Goal: Information Seeking & Learning: Learn about a topic

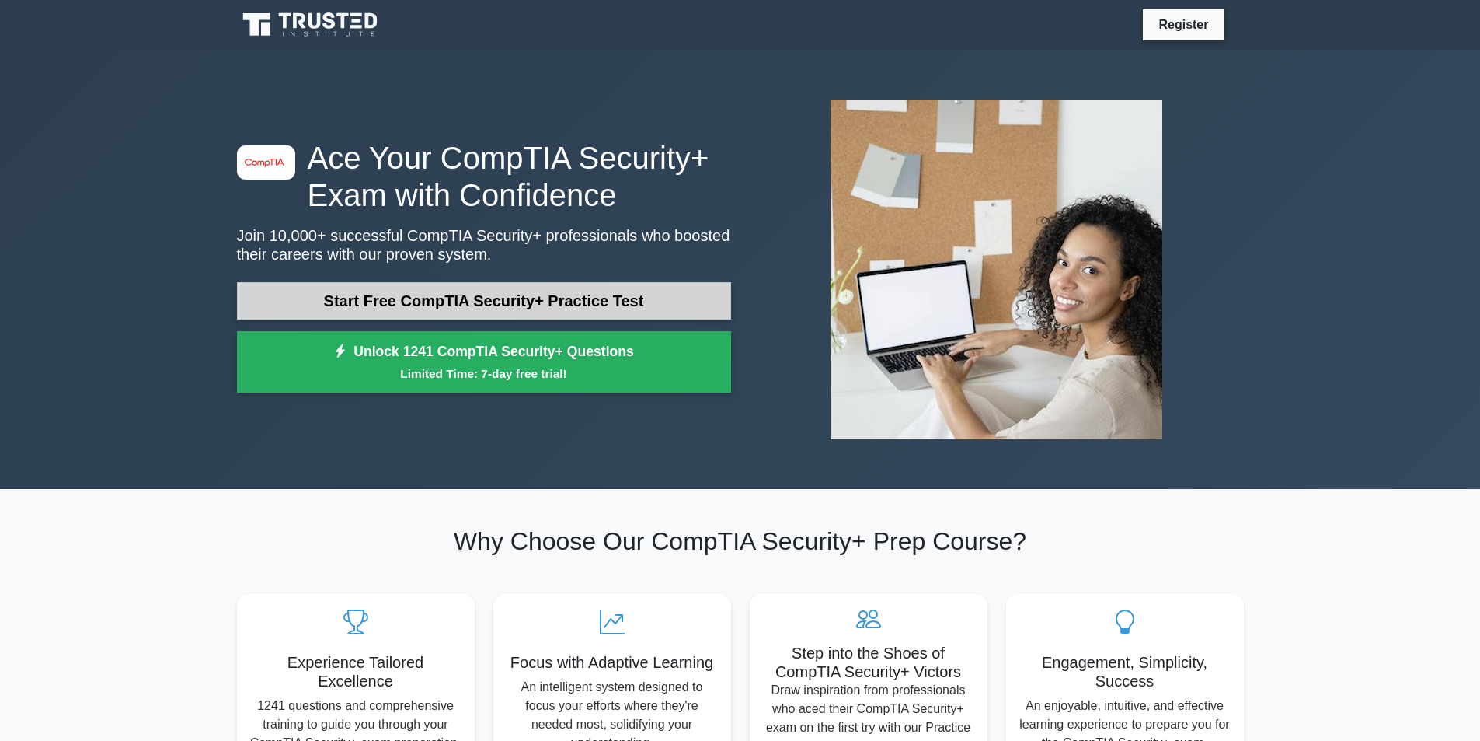
click at [525, 304] on link "Start Free CompTIA Security+ Practice Test" at bounding box center [484, 300] width 494 height 37
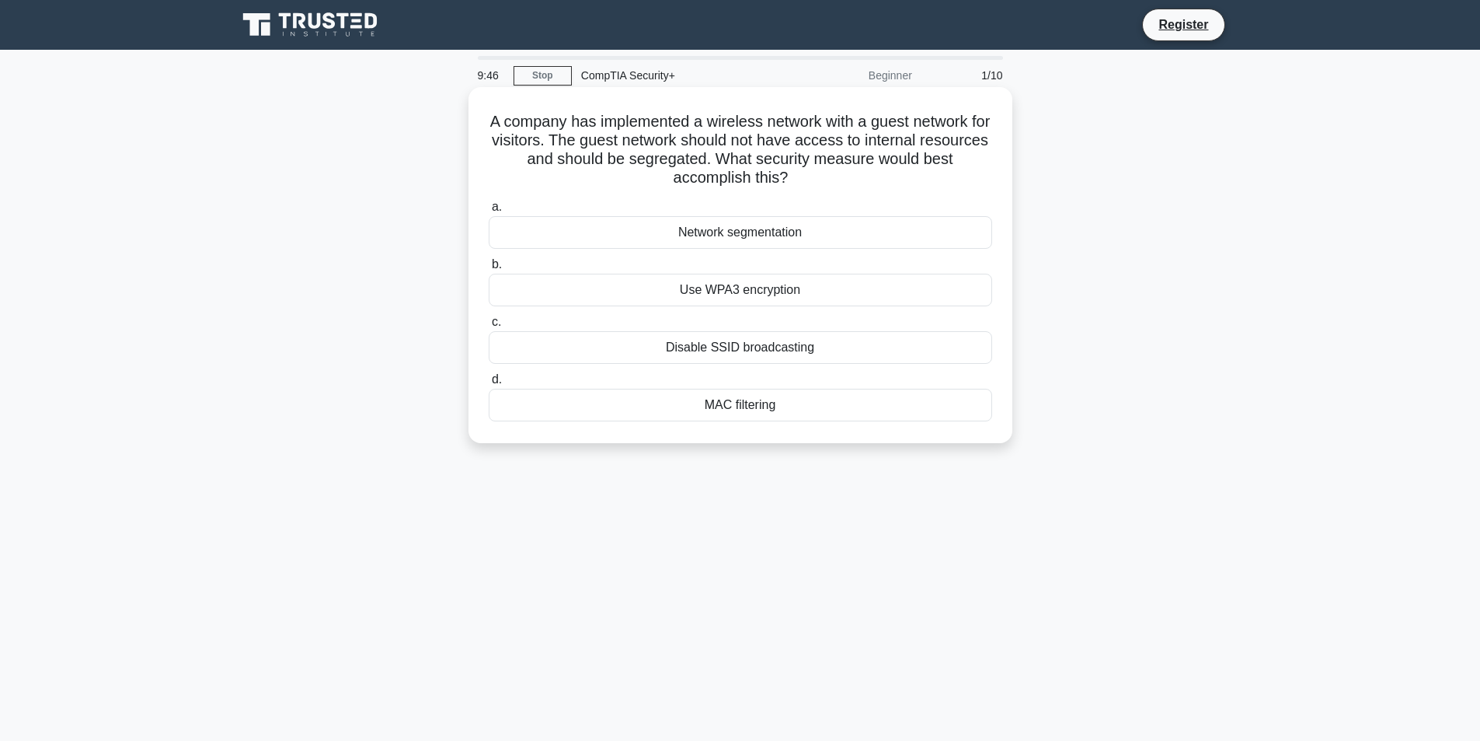
click at [754, 404] on div "MAC filtering" at bounding box center [741, 405] width 504 height 33
click at [489, 385] on input "d. MAC filtering" at bounding box center [489, 380] width 0 height 10
click at [756, 409] on div "Data tokenization" at bounding box center [741, 405] width 504 height 33
click at [489, 385] on input "d. Data tokenization" at bounding box center [489, 380] width 0 height 10
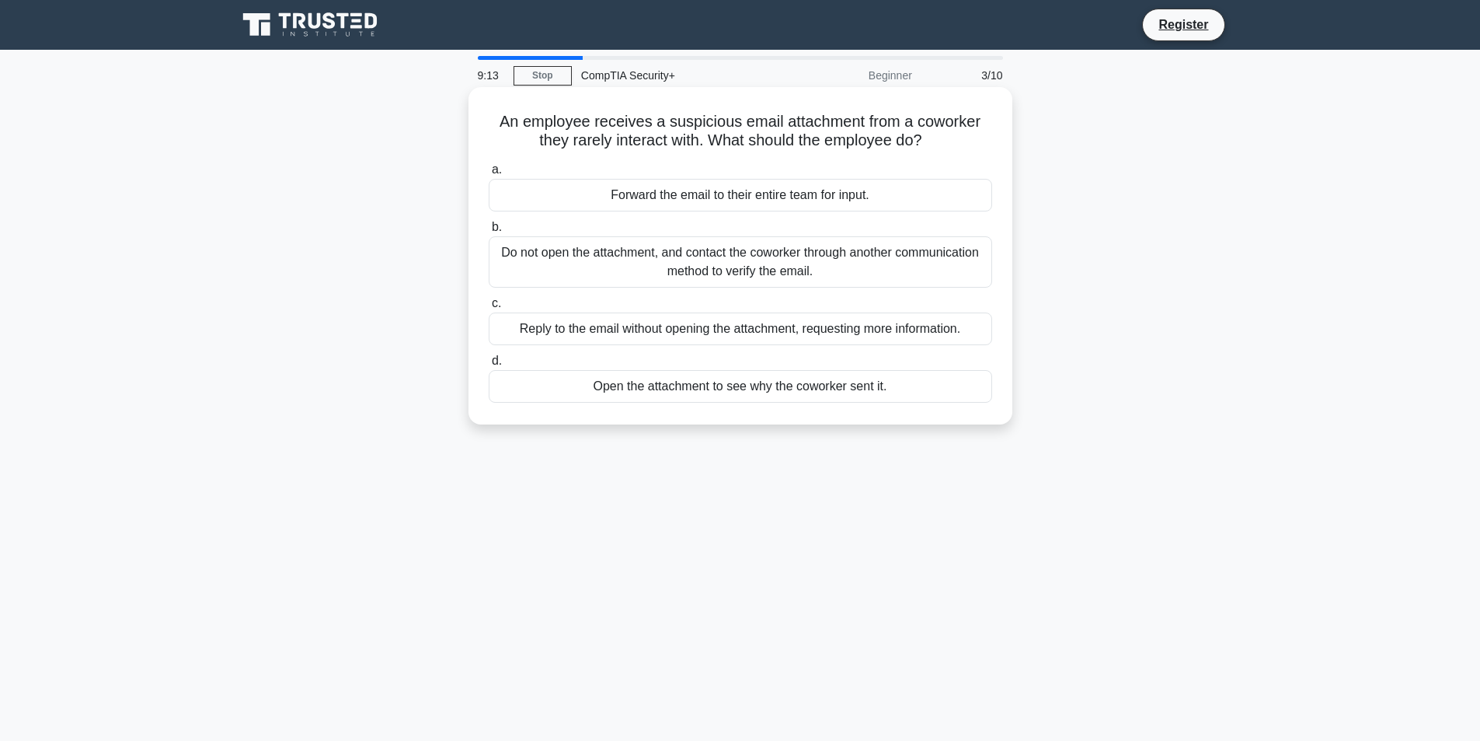
click at [829, 268] on div "Do not open the attachment, and contact the coworker through another communicat…" at bounding box center [741, 261] width 504 height 51
click at [489, 232] on input "b. Do not open the attachment, and contact the coworker through another communi…" at bounding box center [489, 227] width 0 height 10
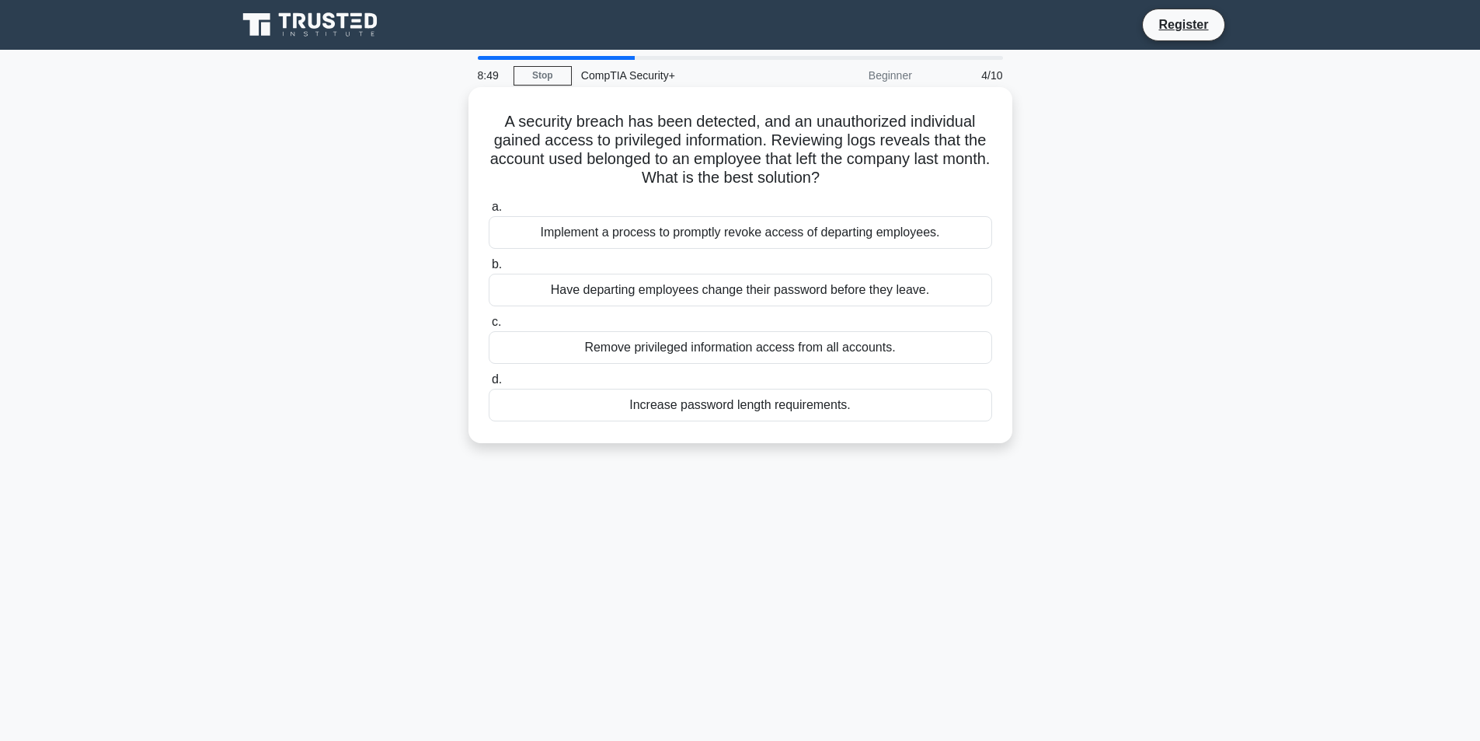
click at [789, 234] on div "Implement a process to promptly revoke access of departing employees." at bounding box center [741, 232] width 504 height 33
click at [489, 212] on input "a. Implement a process to promptly revoke access of departing employees." at bounding box center [489, 207] width 0 height 10
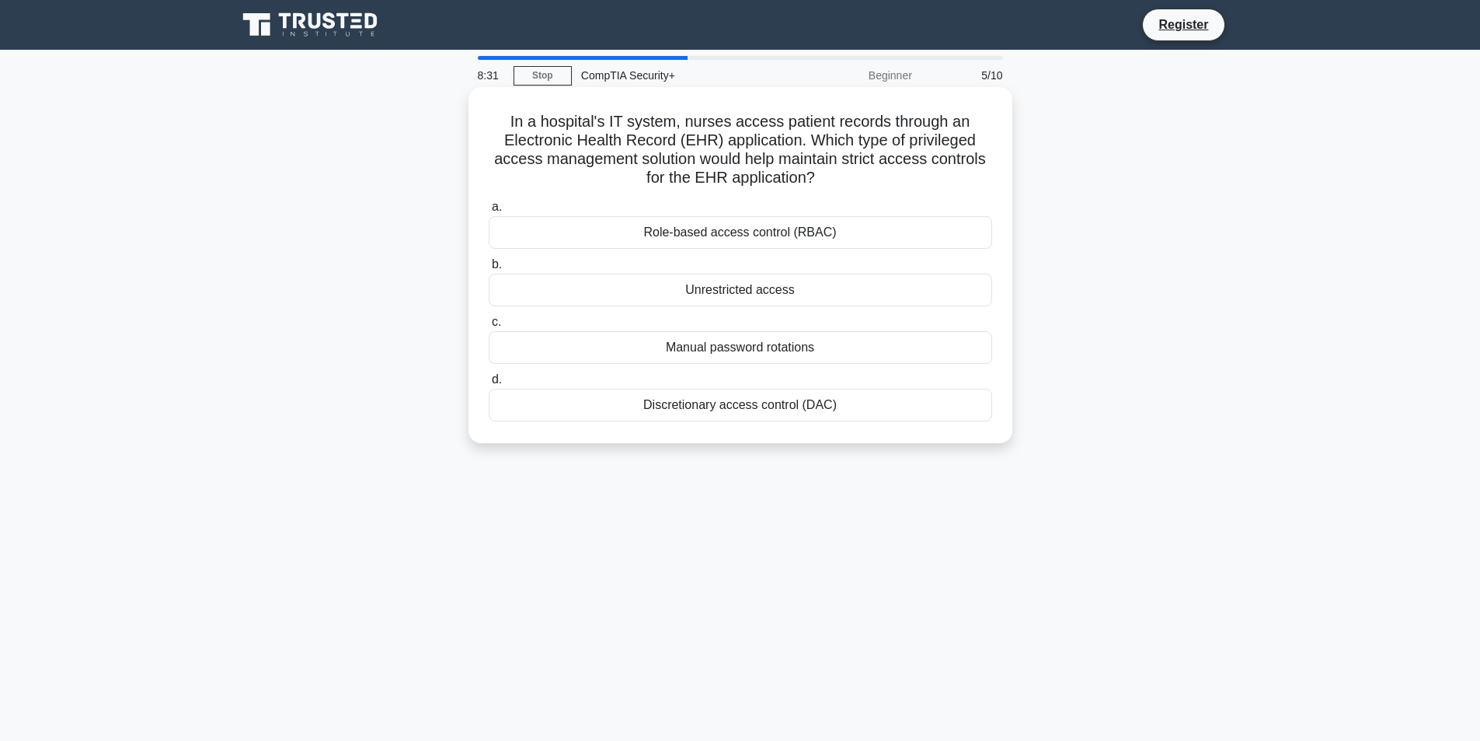
click at [815, 233] on div "Role-based access control (RBAC)" at bounding box center [741, 232] width 504 height 33
click at [489, 212] on input "a. Role-based access control (RBAC)" at bounding box center [489, 207] width 0 height 10
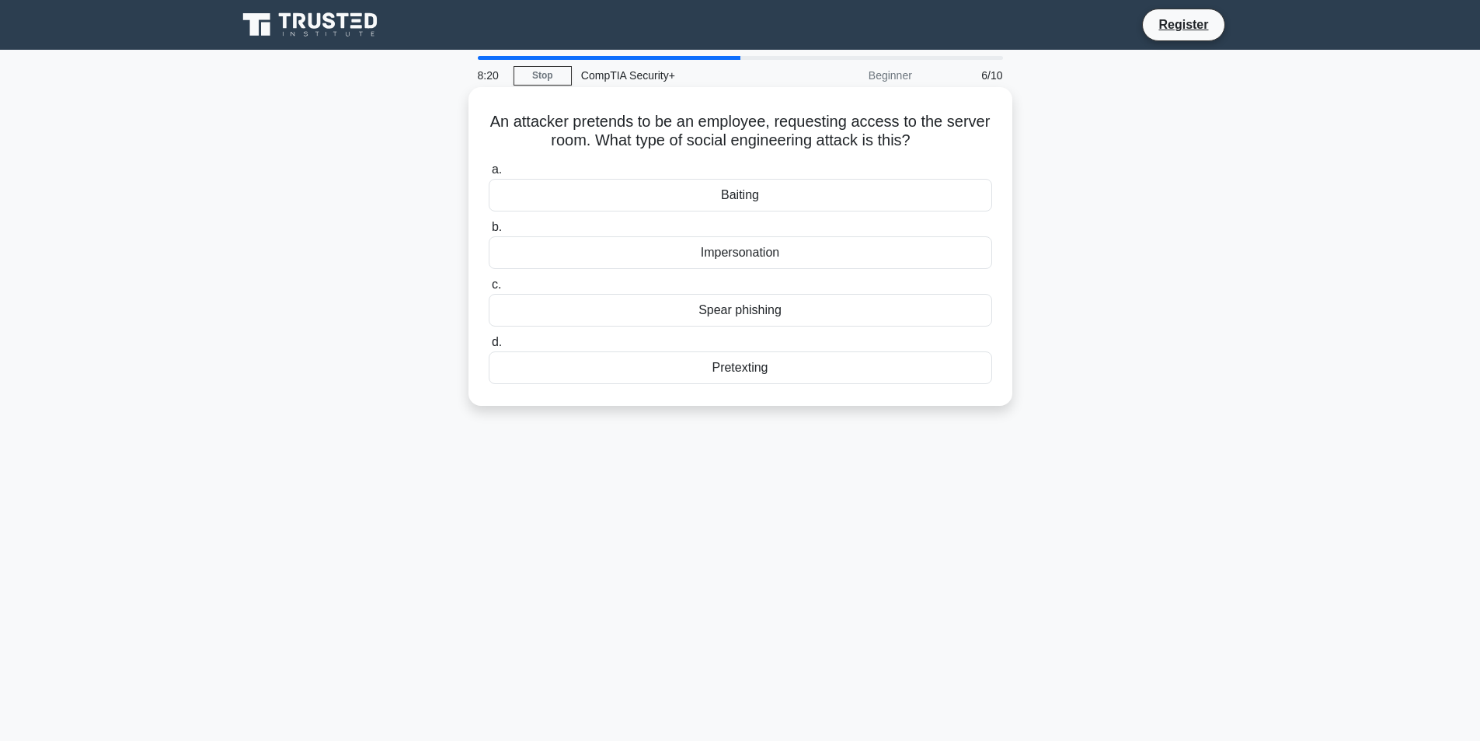
click at [755, 253] on div "Impersonation" at bounding box center [741, 252] width 504 height 33
click at [489, 232] on input "b. Impersonation" at bounding box center [489, 227] width 0 height 10
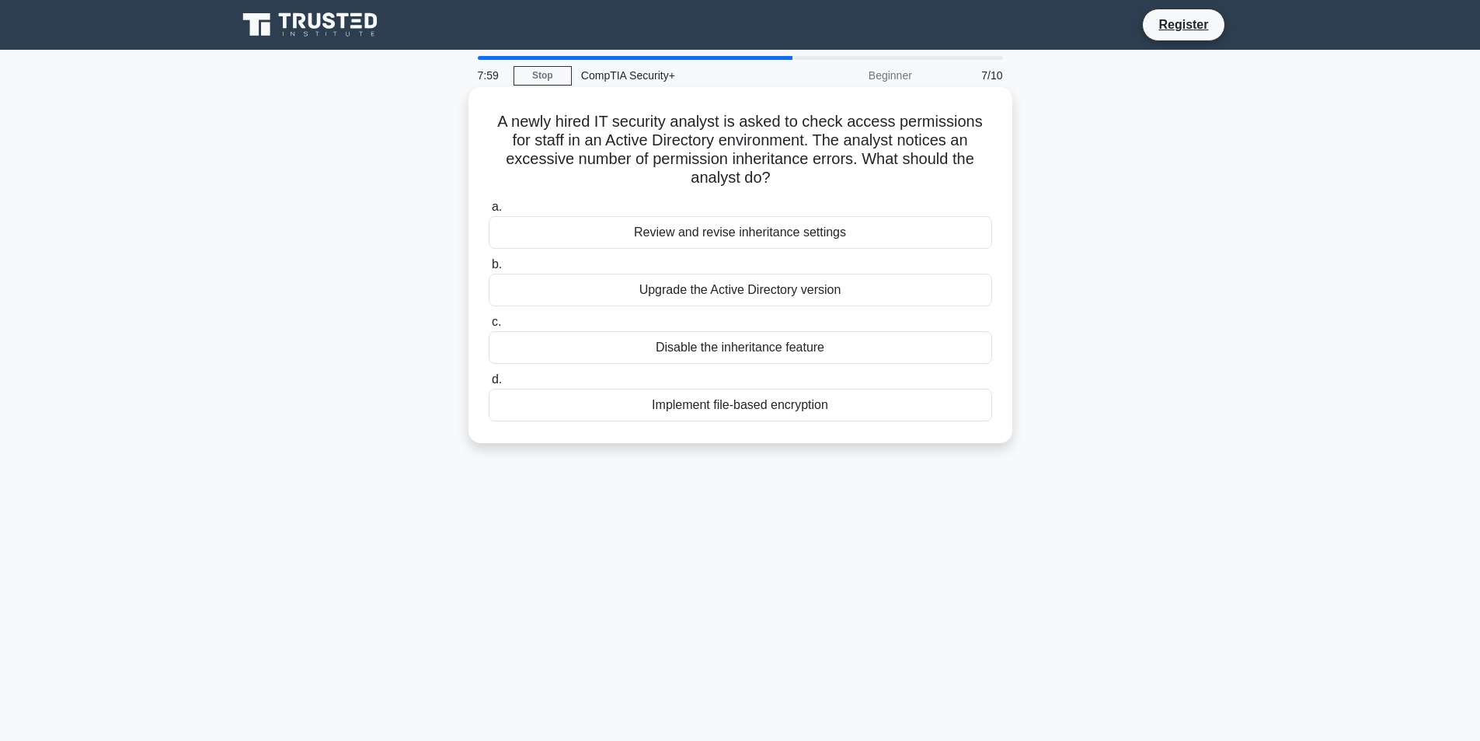
drag, startPoint x: 493, startPoint y: 121, endPoint x: 822, endPoint y: 183, distance: 335.2
click at [848, 177] on h5 "A newly hired IT security analyst is asked to check access permissions for staf…" at bounding box center [740, 150] width 507 height 76
click at [822, 183] on h5 "A newly hired IT security analyst is asked to check access permissions for staf…" at bounding box center [740, 150] width 507 height 76
click at [772, 238] on div "Review and revise inheritance settings" at bounding box center [741, 232] width 504 height 33
click at [489, 212] on input "a. Review and revise inheritance settings" at bounding box center [489, 207] width 0 height 10
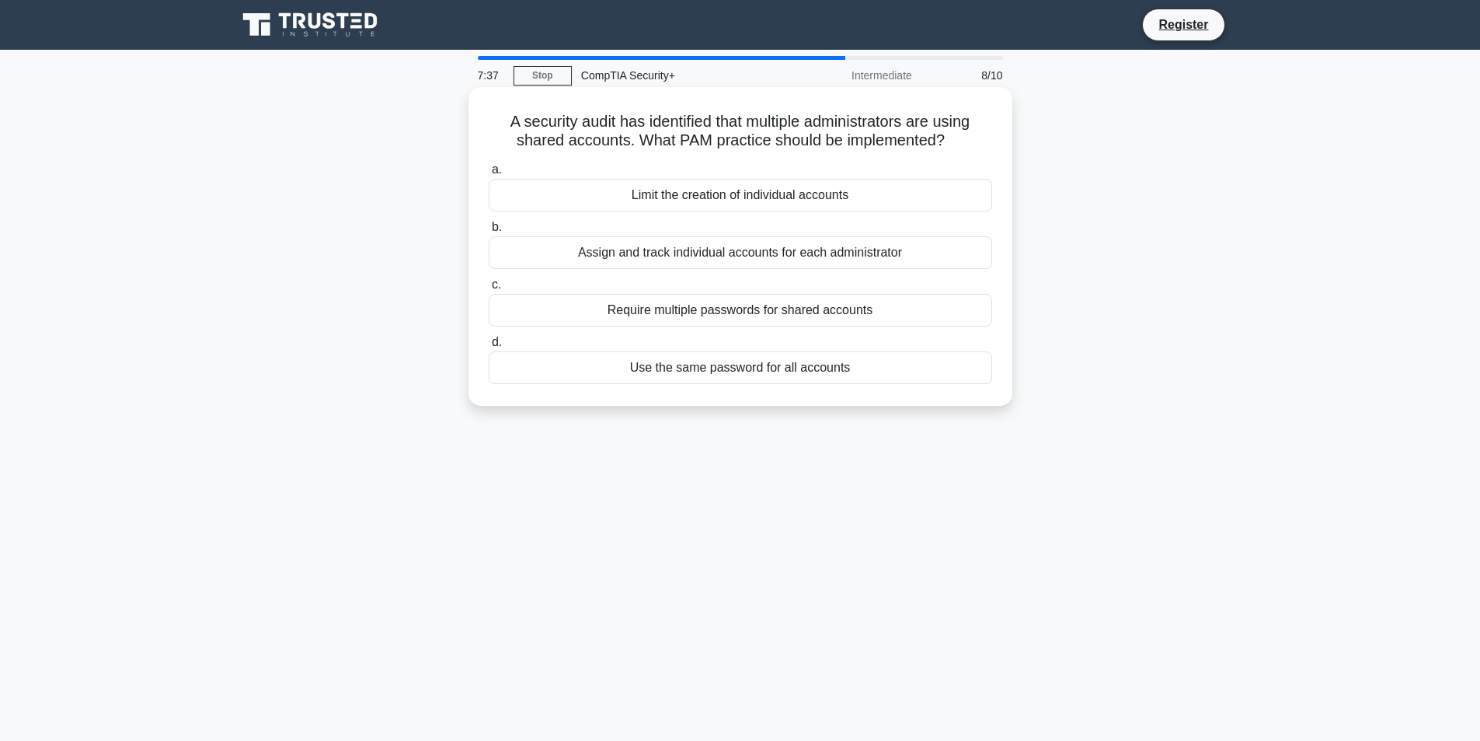
drag, startPoint x: 579, startPoint y: 120, endPoint x: 962, endPoint y: 152, distance: 384.5
click at [962, 152] on div "A security audit has identified that multiple administrators are using shared a…" at bounding box center [741, 246] width 532 height 306
click at [788, 250] on div "Assign and track individual accounts for each administrator" at bounding box center [741, 252] width 504 height 33
click at [489, 232] on input "b. Assign and track individual accounts for each administrator" at bounding box center [489, 227] width 0 height 10
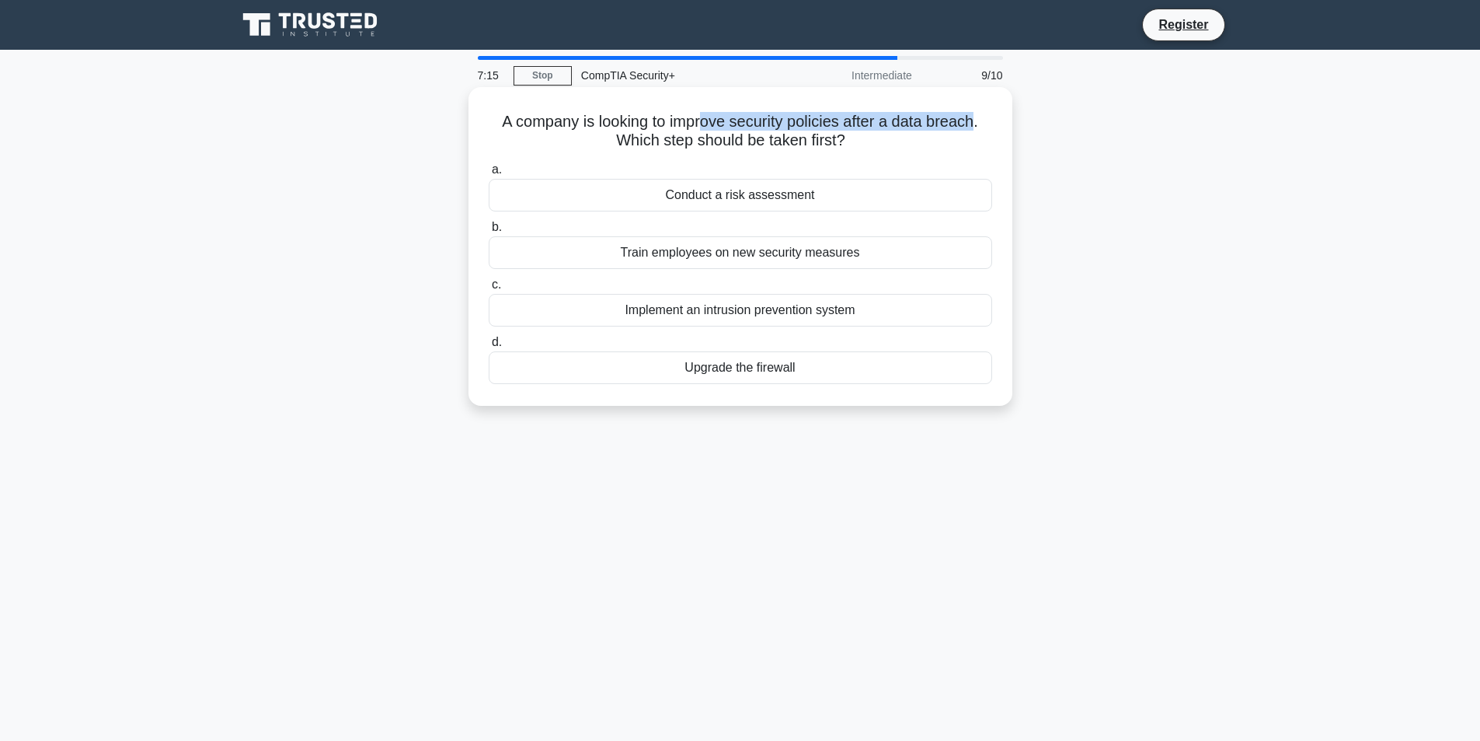
drag, startPoint x: 707, startPoint y: 120, endPoint x: 982, endPoint y: 119, distance: 274.3
click at [982, 119] on h5 "A company is looking to improve security policies after a data breach. Which st…" at bounding box center [740, 131] width 507 height 39
click at [898, 165] on label "a. Conduct a risk assessment" at bounding box center [741, 185] width 504 height 51
click at [489, 165] on input "a. Conduct a risk assessment" at bounding box center [489, 170] width 0 height 10
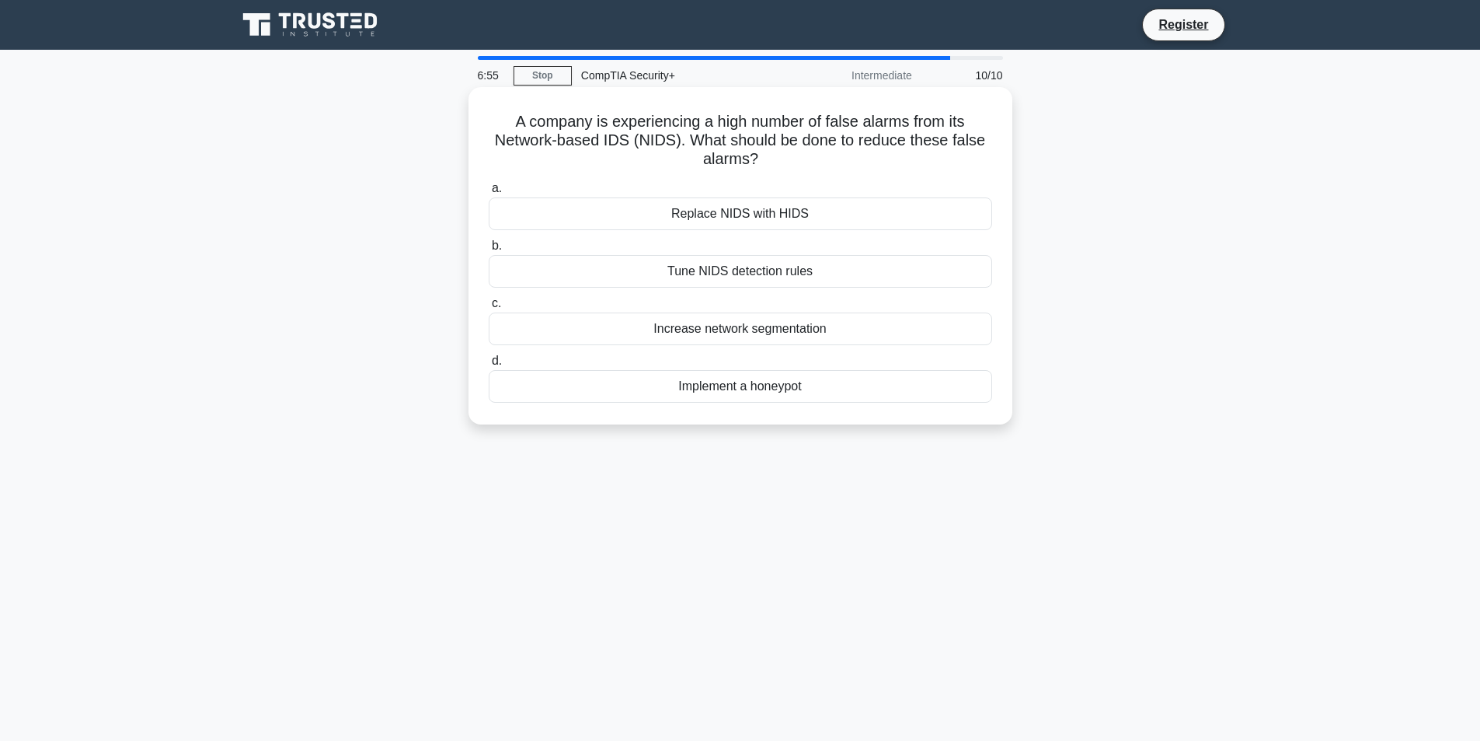
click at [744, 273] on div "Tune NIDS detection rules" at bounding box center [741, 271] width 504 height 33
click at [489, 251] on input "b. Tune NIDS detection rules" at bounding box center [489, 246] width 0 height 10
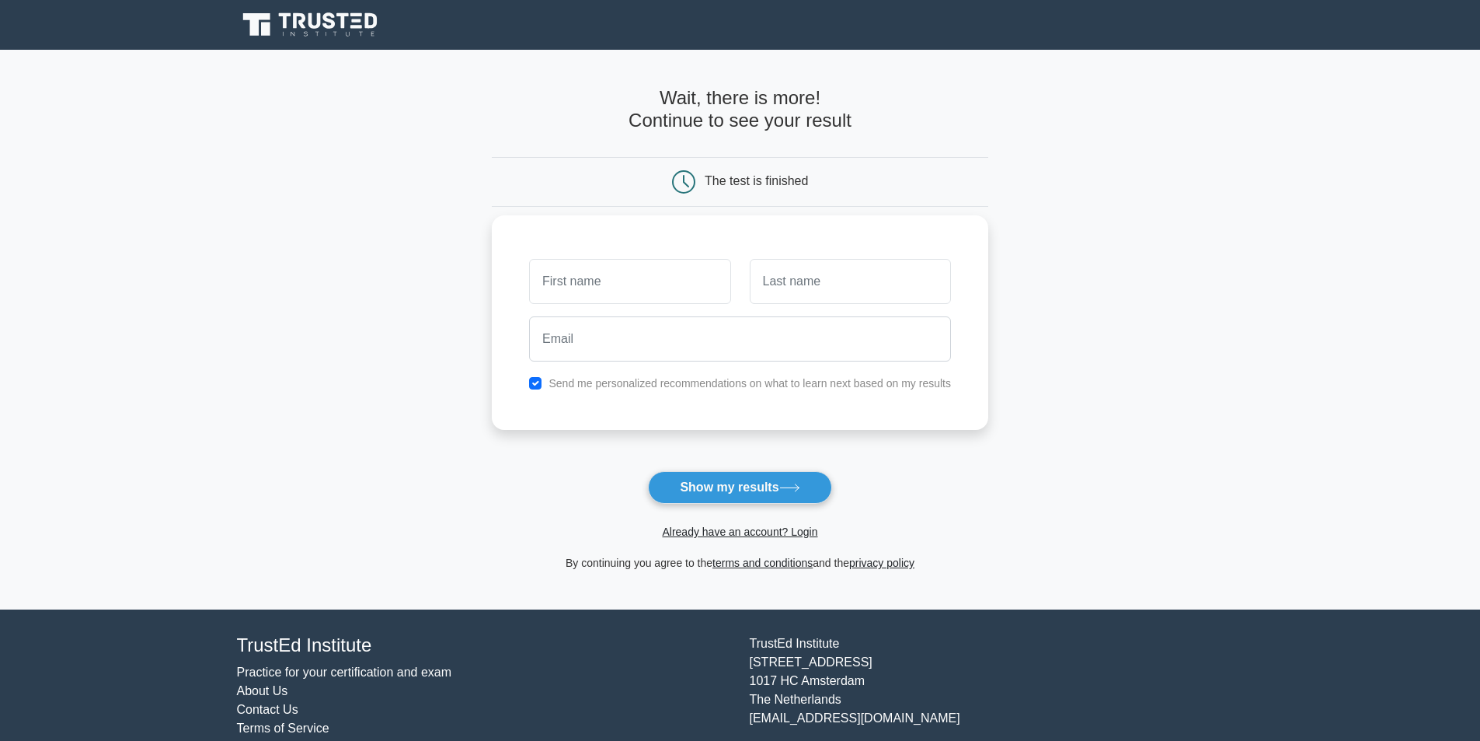
click at [645, 285] on input "text" at bounding box center [629, 281] width 201 height 45
type input "Ty"
click at [839, 275] on input "text" at bounding box center [850, 281] width 201 height 45
type input "Simon"
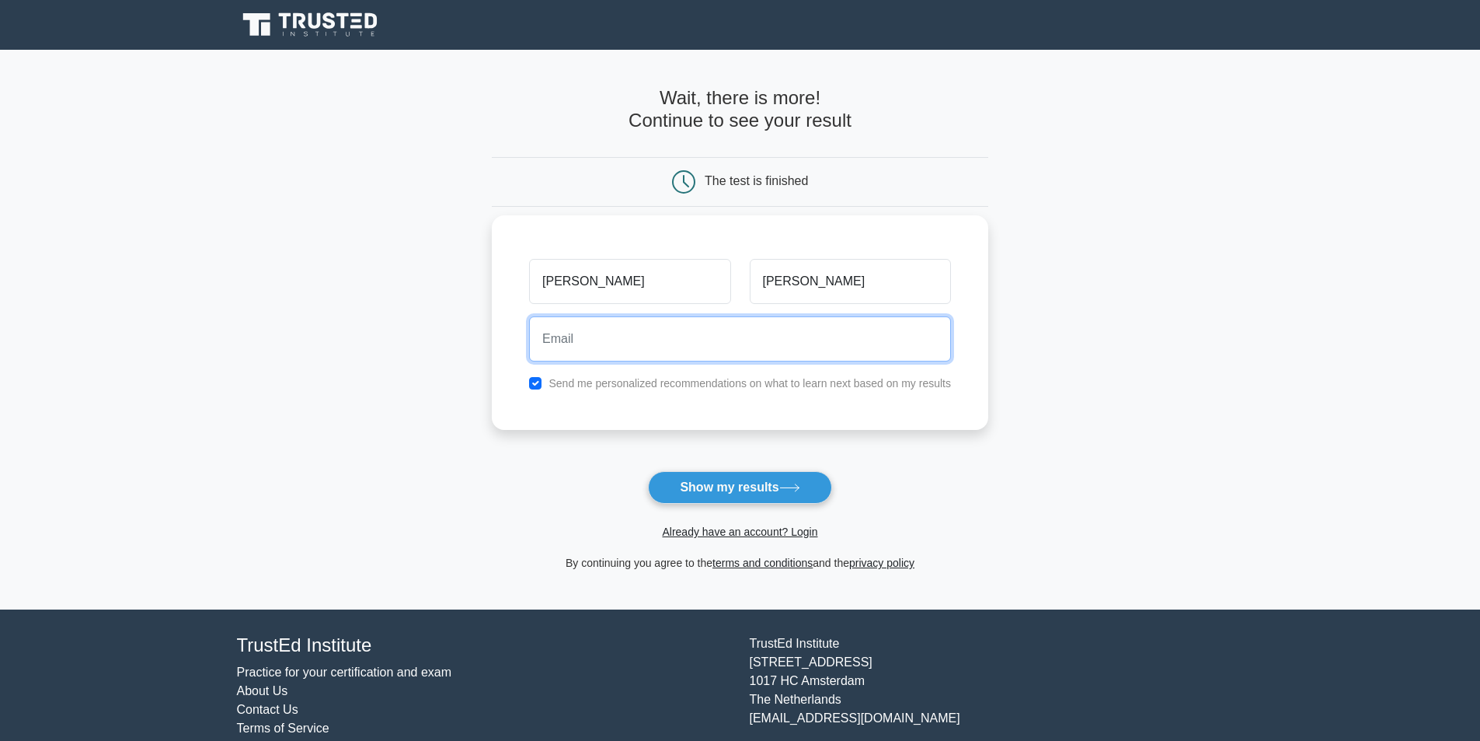
click at [717, 343] on input "email" at bounding box center [740, 338] width 422 height 45
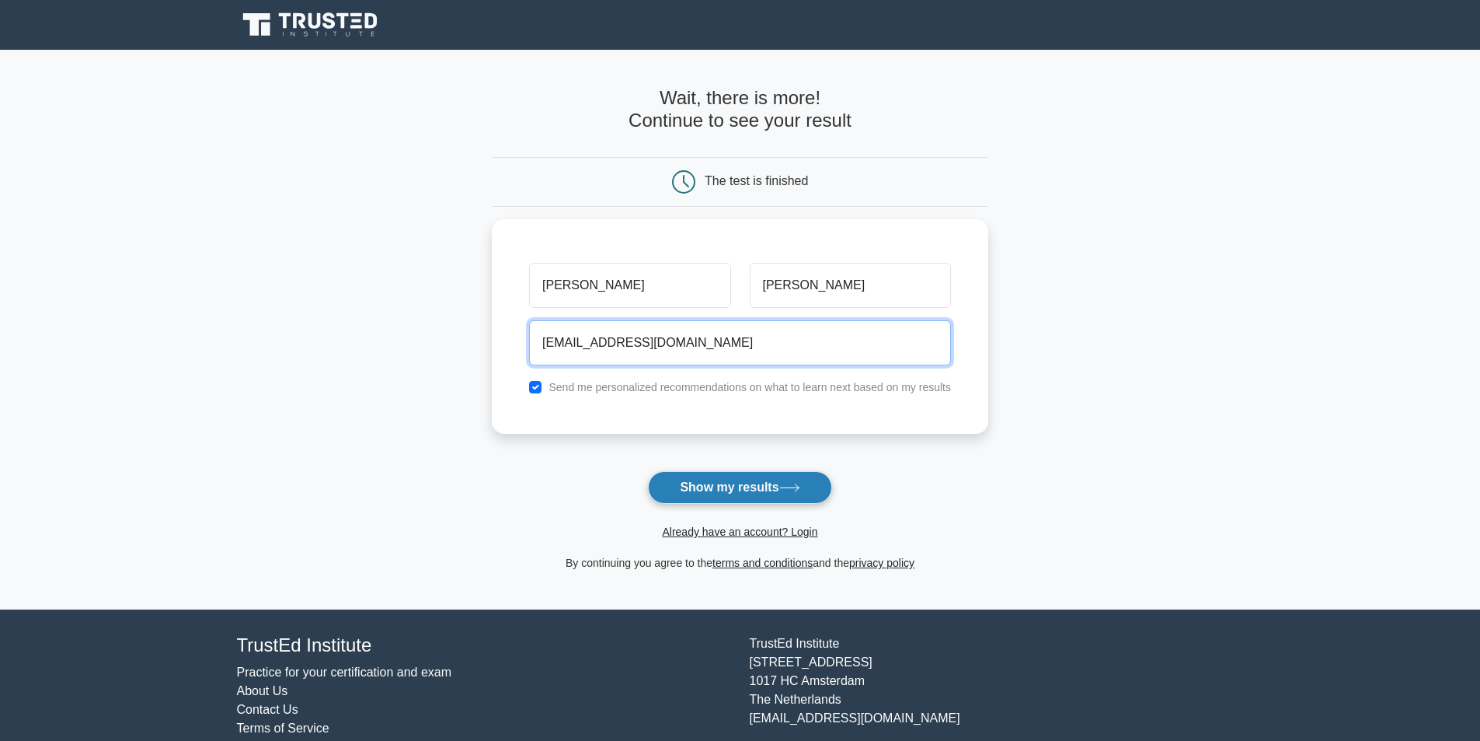
type input "tysimon1111@gmail.com"
click at [800, 496] on button "Show my results" at bounding box center [739, 487] width 183 height 33
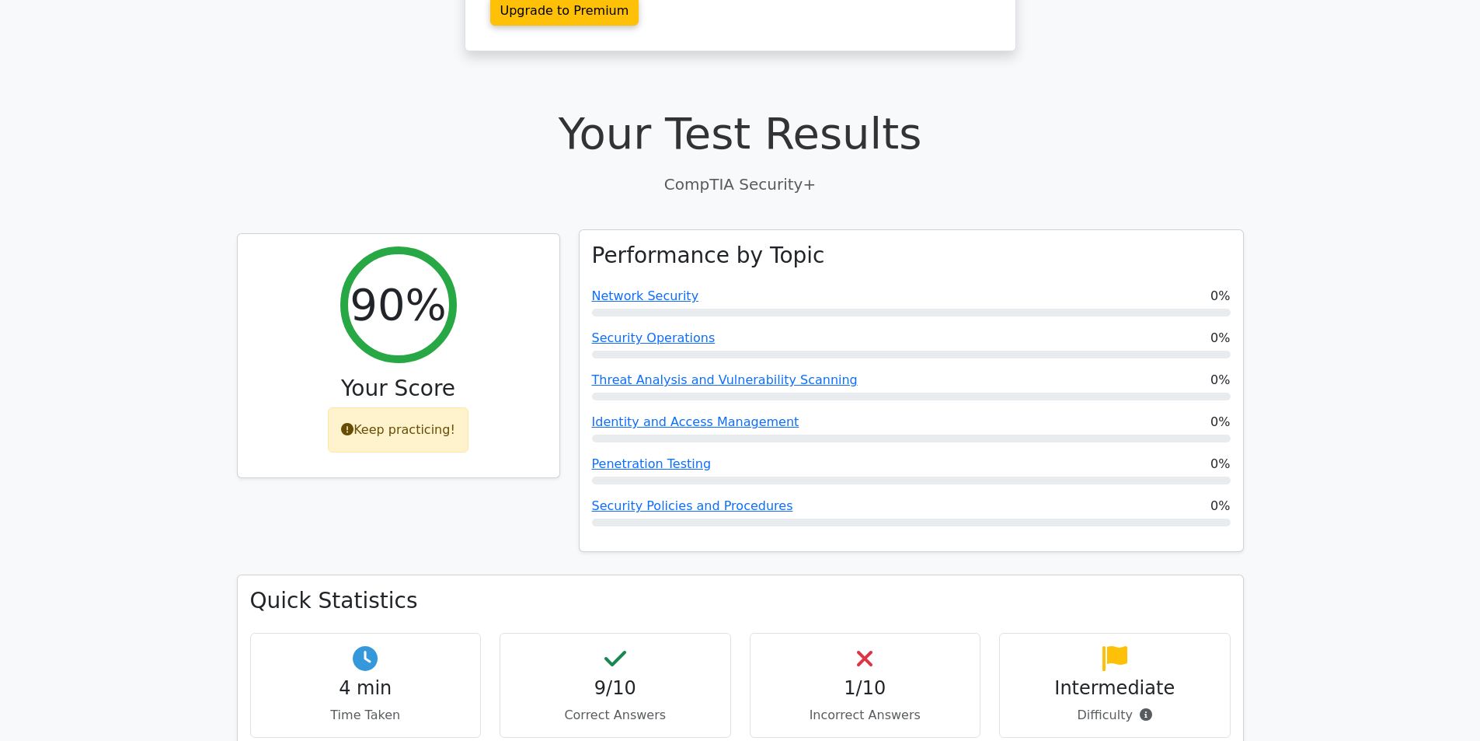
scroll to position [389, 0]
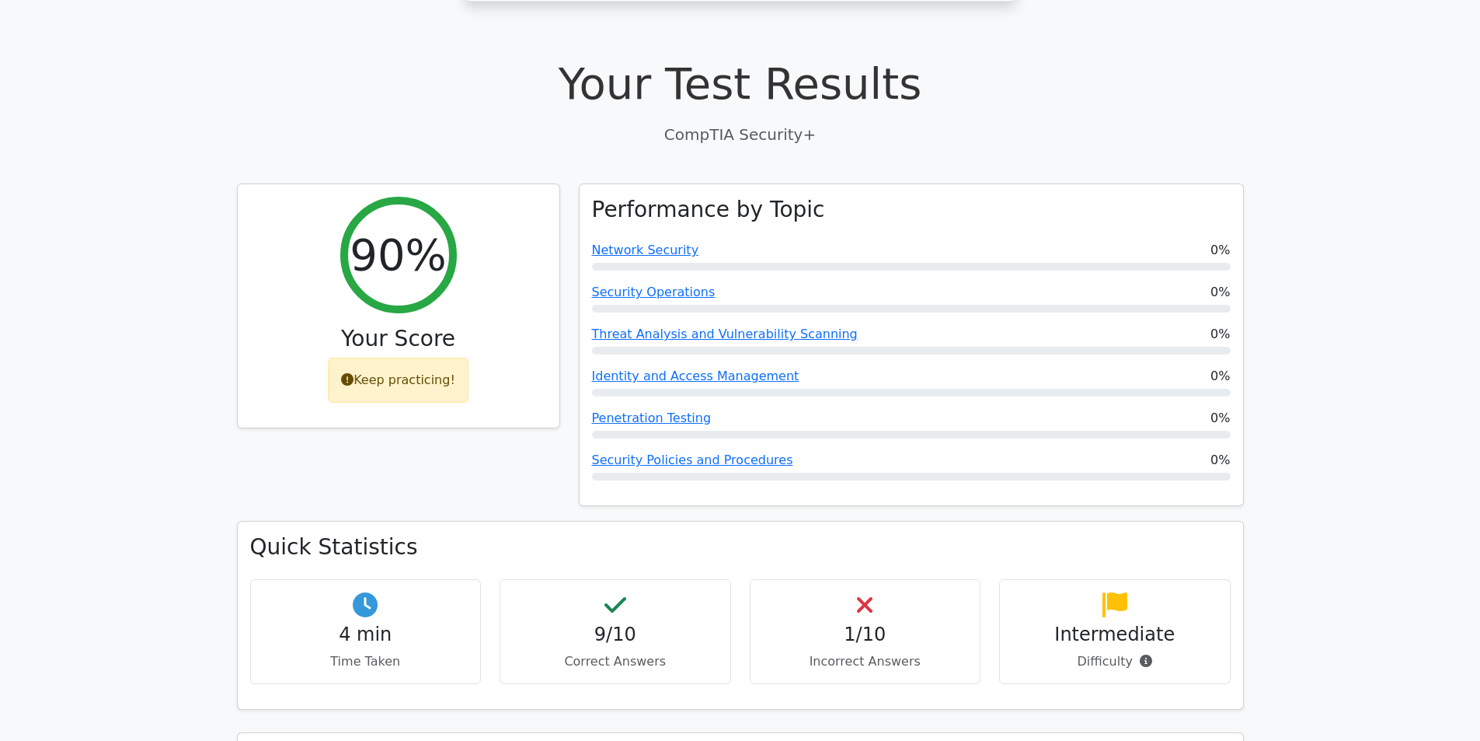
click at [867, 592] on icon at bounding box center [865, 604] width 16 height 25
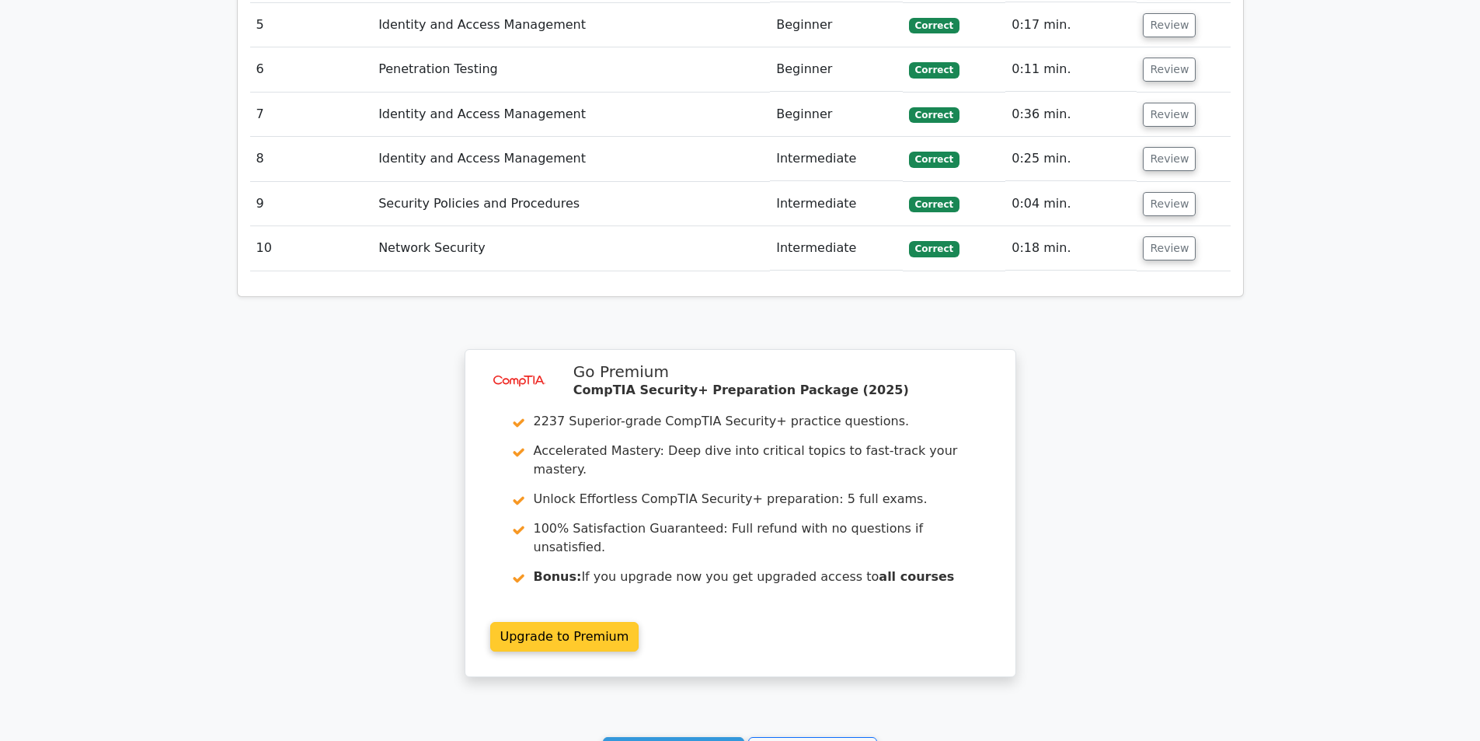
scroll to position [1943, 0]
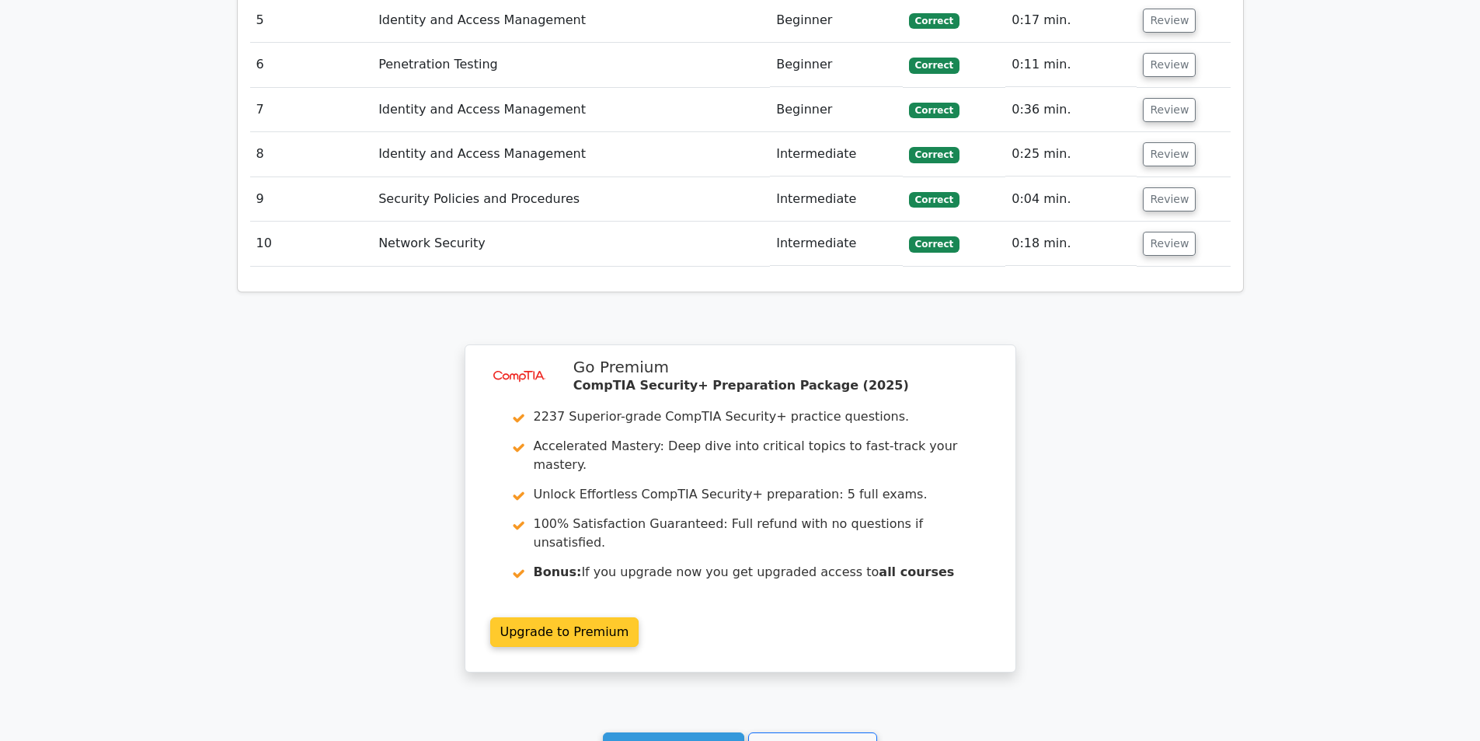
click at [597, 617] on link "Upgrade to Premium" at bounding box center [564, 632] width 149 height 30
